Goal: Task Accomplishment & Management: Manage account settings

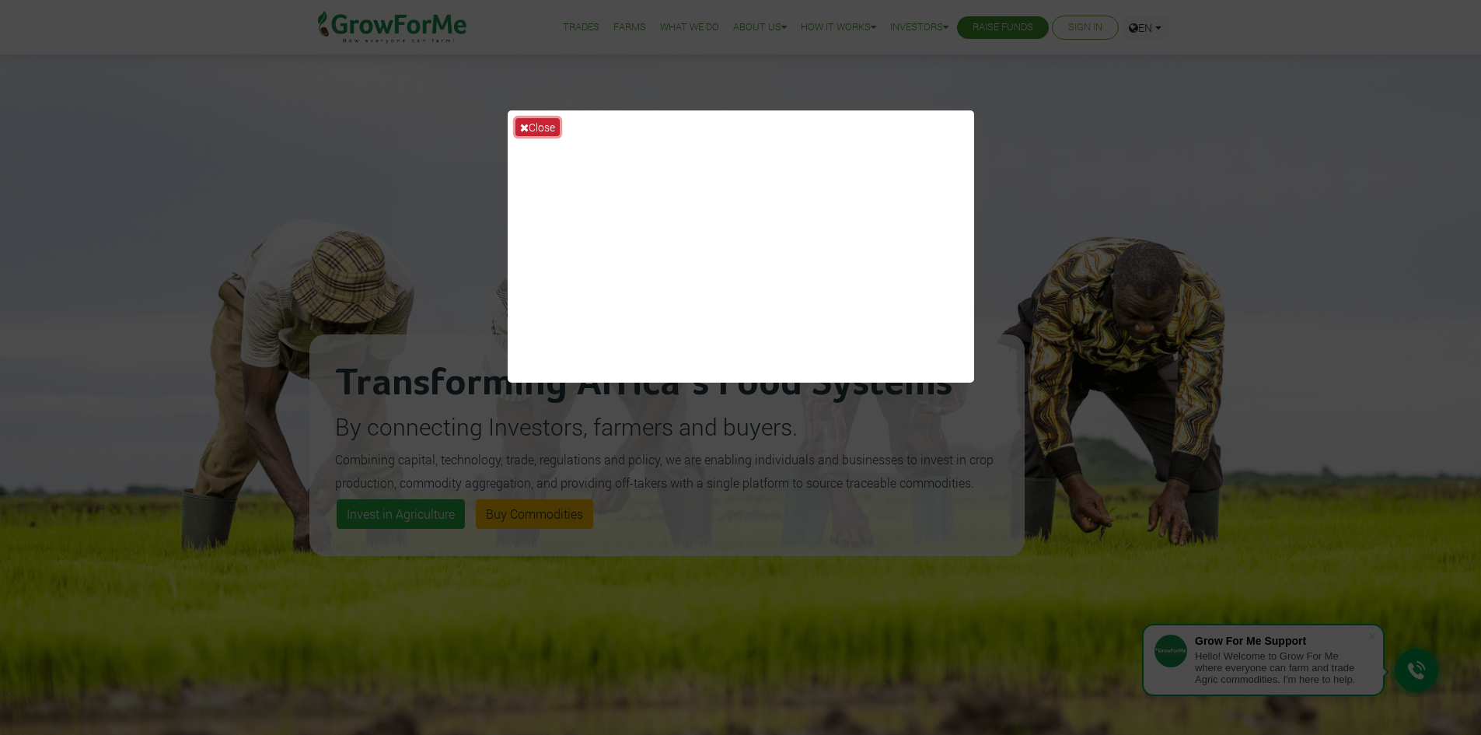
click at [550, 130] on button "Close" at bounding box center [537, 127] width 44 height 18
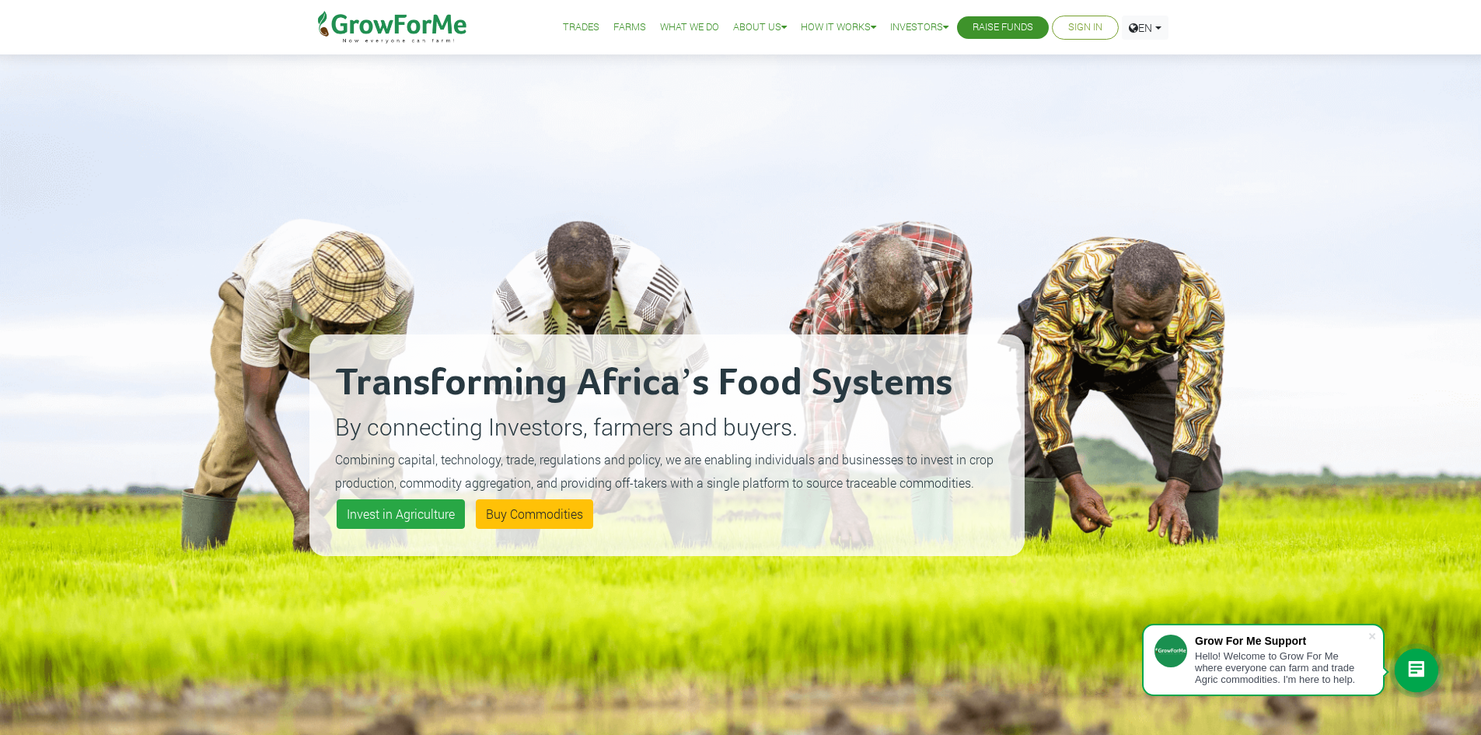
click at [1073, 25] on link "Sign In" at bounding box center [1085, 27] width 34 height 16
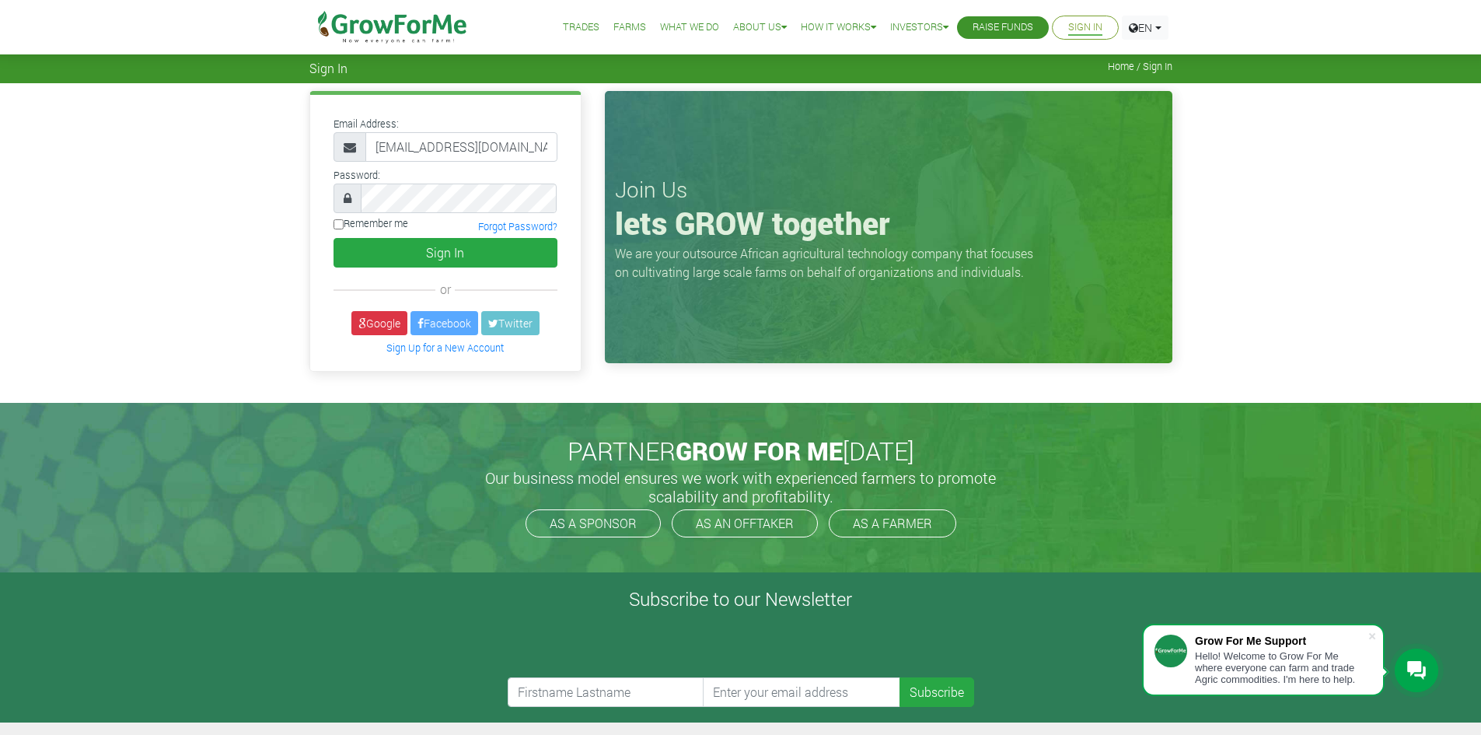
scroll to position [0, 10]
type input "[EMAIL_ADDRESS][DOMAIN_NAME]"
click at [333, 238] on button "Sign In" at bounding box center [445, 253] width 224 height 30
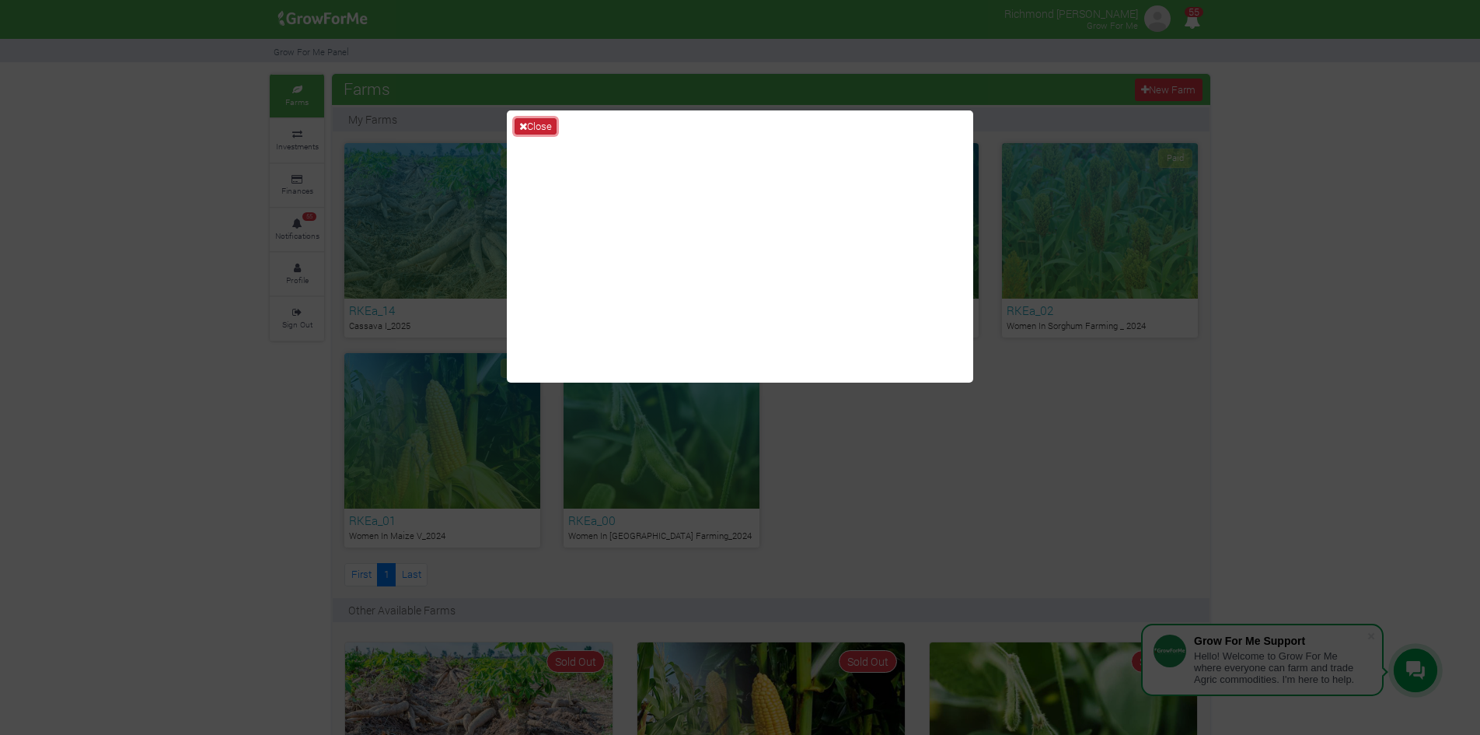
click at [532, 122] on button "Close" at bounding box center [536, 126] width 42 height 17
